Goal: Information Seeking & Learning: Find specific page/section

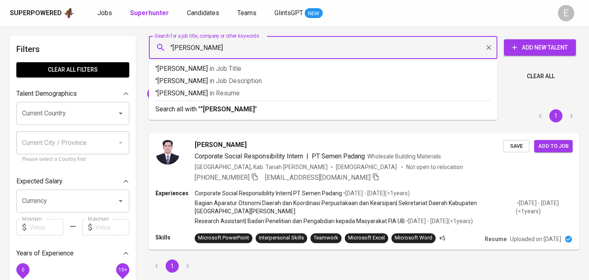
type input ""[PERSON_NAME]""
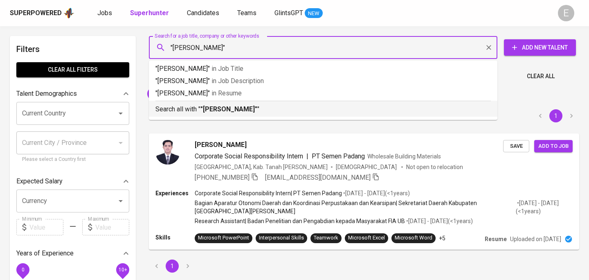
click at [221, 110] on b ""[PERSON_NAME]"" at bounding box center [228, 109] width 57 height 8
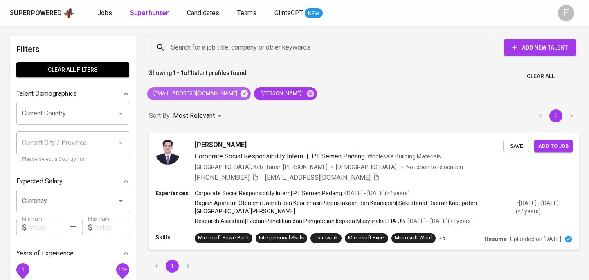
click at [240, 92] on icon at bounding box center [244, 93] width 9 height 9
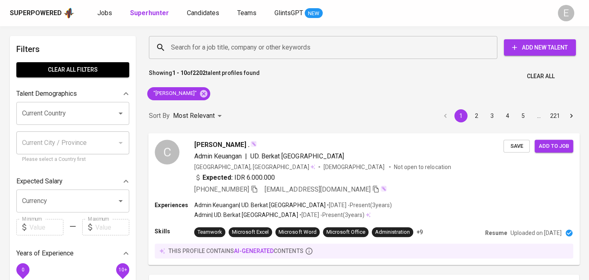
click at [399, 162] on div "[PERSON_NAME] . Admin Keuangan | UD. Berkat [GEOGRAPHIC_DATA], [GEOGRAPHIC_DATA…" at bounding box center [348, 166] width 309 height 54
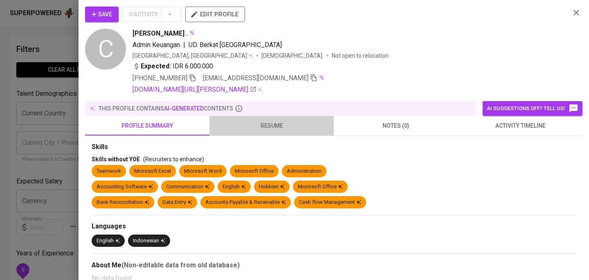
click at [267, 130] on span "resume" at bounding box center [271, 126] width 114 height 10
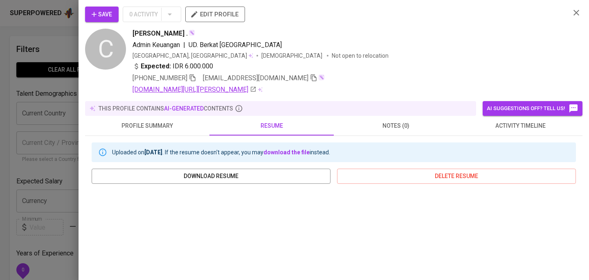
click at [197, 93] on link "[DOMAIN_NAME][URL][PERSON_NAME]" at bounding box center [194, 90] width 124 height 10
click at [9, 82] on div at bounding box center [294, 140] width 589 height 280
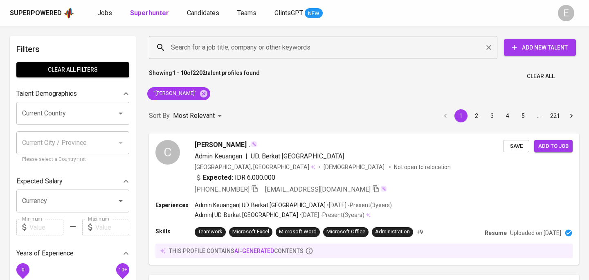
click at [188, 45] on input "Search for a job title, company or other keywords" at bounding box center [325, 48] width 312 height 16
paste input "[EMAIL_ADDRESS][DOMAIN_NAME]"
type input "[EMAIL_ADDRESS][DOMAIN_NAME]"
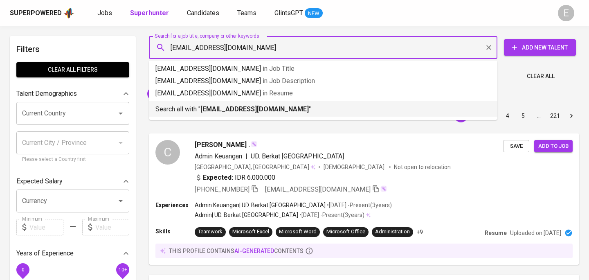
click at [186, 112] on p "Search all with " [EMAIL_ADDRESS][DOMAIN_NAME] "" at bounding box center [322, 109] width 335 height 10
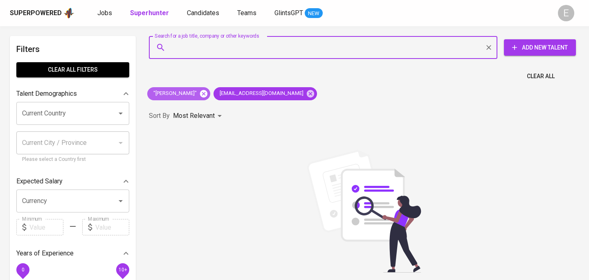
click at [208, 92] on icon at bounding box center [203, 93] width 9 height 9
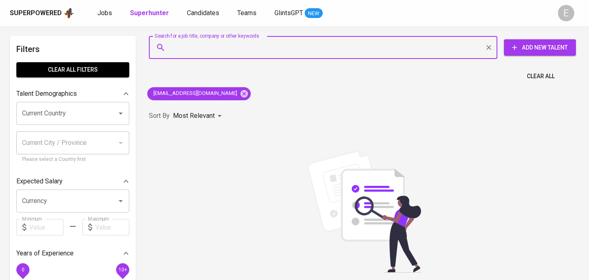
click at [214, 49] on input "Search for a job title, company or other keywords" at bounding box center [325, 48] width 312 height 16
paste input "[EMAIL_ADDRESS][DOMAIN_NAME]"
type input "[EMAIL_ADDRESS][DOMAIN_NAME]"
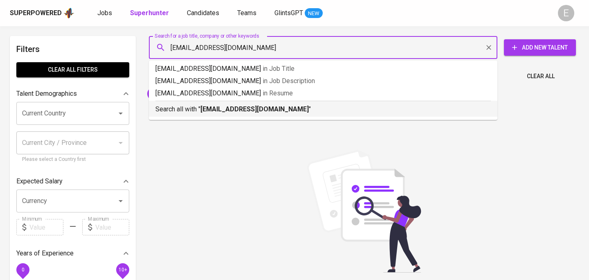
click at [214, 115] on li "Search all with " [EMAIL_ADDRESS][DOMAIN_NAME] "" at bounding box center [323, 109] width 348 height 16
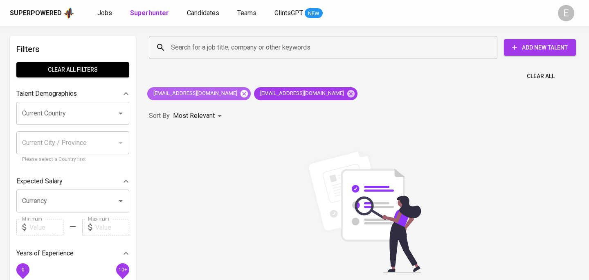
click at [240, 95] on icon at bounding box center [243, 93] width 7 height 7
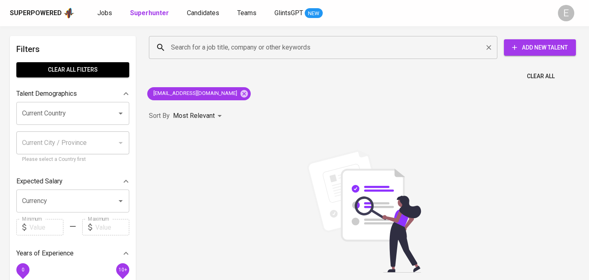
click at [224, 48] on input "Search for a job title, company or other keywords" at bounding box center [325, 48] width 312 height 16
paste input "[PERSON_NAME][EMAIL_ADDRESS][DOMAIN_NAME]"
type input "[PERSON_NAME][EMAIL_ADDRESS][DOMAIN_NAME]"
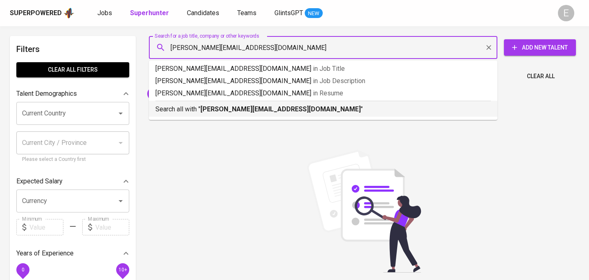
click at [194, 106] on p "Search all with " [PERSON_NAME][EMAIL_ADDRESS][DOMAIN_NAME] "" at bounding box center [322, 109] width 335 height 10
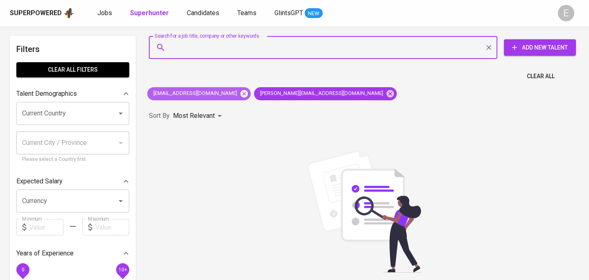
click at [240, 97] on icon at bounding box center [244, 93] width 9 height 9
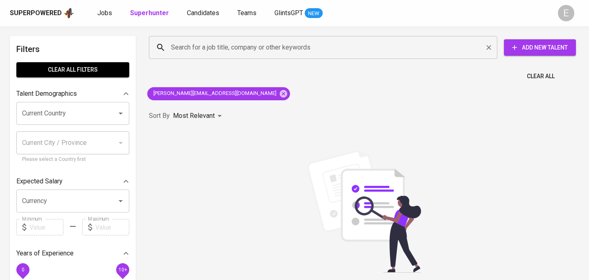
click at [195, 41] on input "Search for a job title, company or other keywords" at bounding box center [325, 48] width 312 height 16
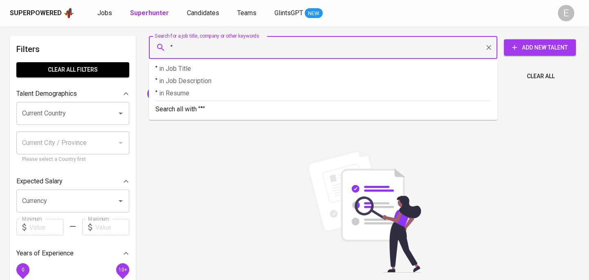
paste input "[PERSON_NAME] [PERSON_NAME]"
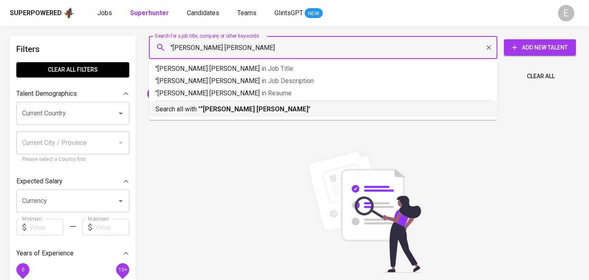
type input ""[PERSON_NAME] [PERSON_NAME]""
click at [234, 106] on b ""[PERSON_NAME] [PERSON_NAME]"" at bounding box center [255, 109] width 110 height 8
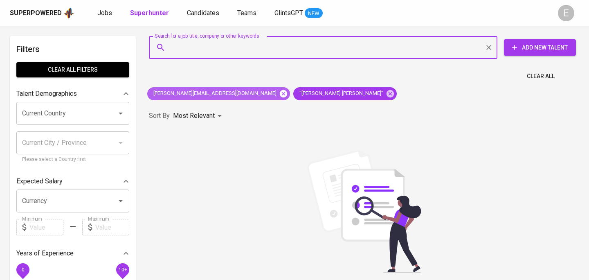
click at [280, 92] on icon at bounding box center [283, 93] width 7 height 7
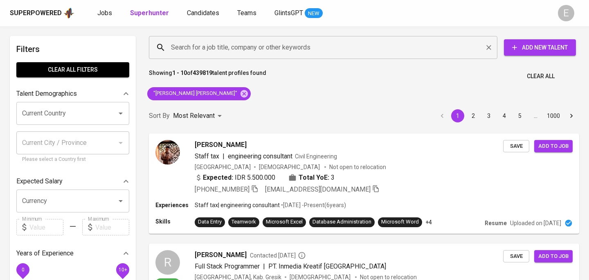
click at [209, 53] on input "Search for a job title, company or other keywords" at bounding box center [325, 48] width 312 height 16
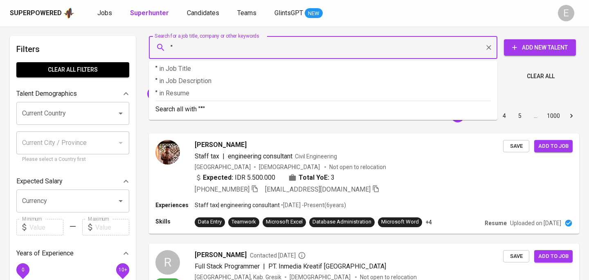
paste input "[PERSON_NAME][DATE]"
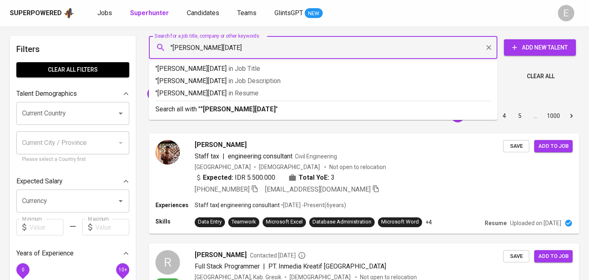
type input ""Ariya [DATE] Vipaka""
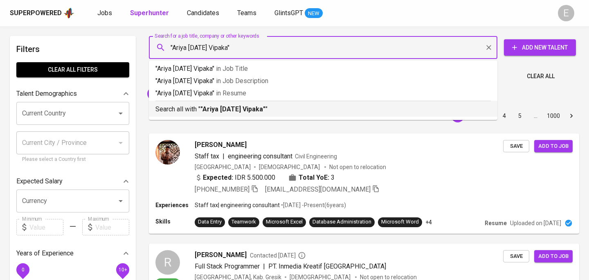
click at [201, 112] on p "Search all with " "[PERSON_NAME][DATE] Vipaka" "" at bounding box center [322, 109] width 335 height 10
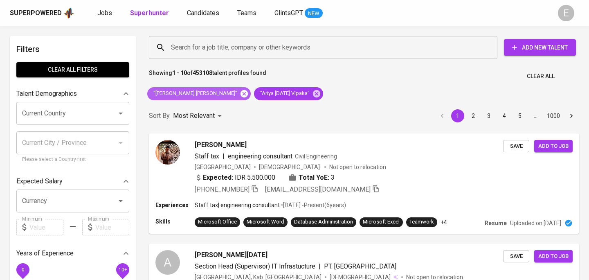
click at [241, 94] on icon at bounding box center [244, 93] width 9 height 9
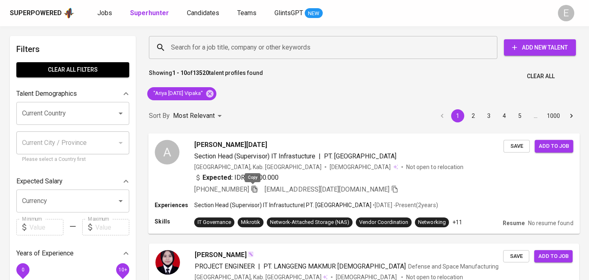
click at [252, 186] on icon "button" at bounding box center [254, 188] width 6 height 7
click at [220, 49] on input "Search for a job title, company or other keywords" at bounding box center [325, 48] width 312 height 16
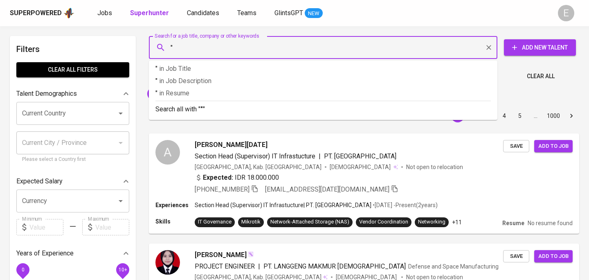
paste input "[PERSON_NAME]"
type input ""[PERSON_NAME]""
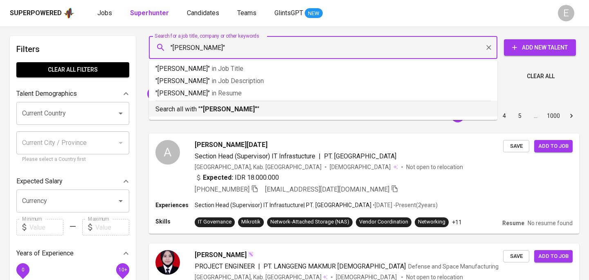
drag, startPoint x: 231, startPoint y: 107, endPoint x: 192, endPoint y: 102, distance: 39.1
click at [230, 107] on b ""[PERSON_NAME]"" at bounding box center [228, 109] width 57 height 8
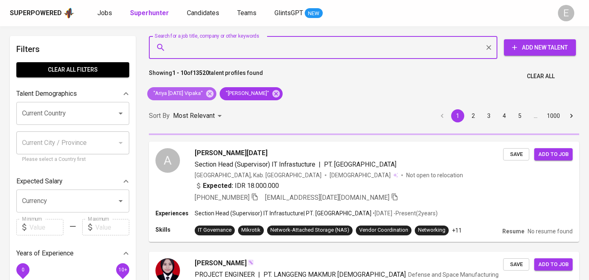
click at [210, 95] on icon at bounding box center [209, 93] width 7 height 7
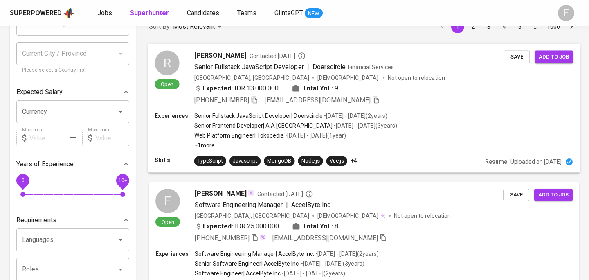
scroll to position [90, 0]
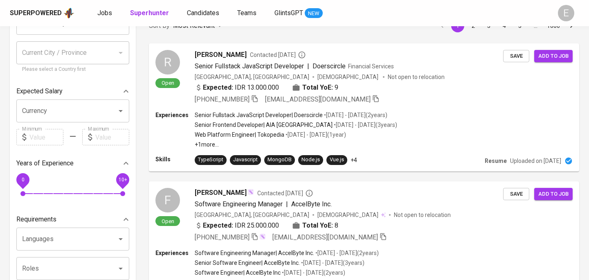
scroll to position [90, 0]
